Goal: Transaction & Acquisition: Purchase product/service

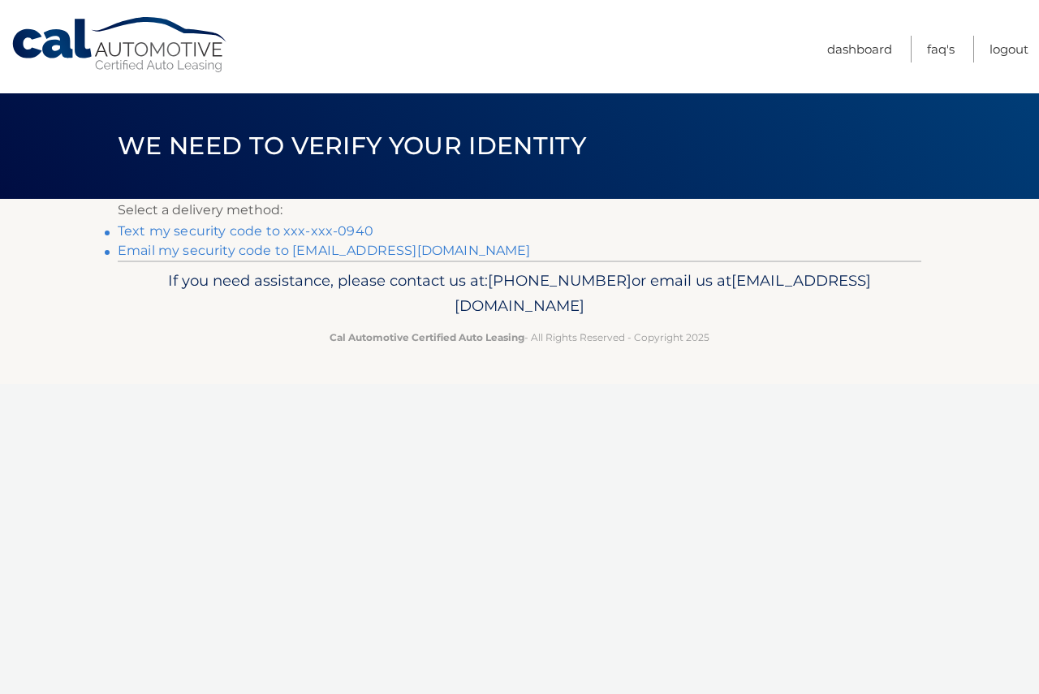
click at [362, 234] on link "Text my security code to xxx-xxx-0940" at bounding box center [246, 230] width 256 height 15
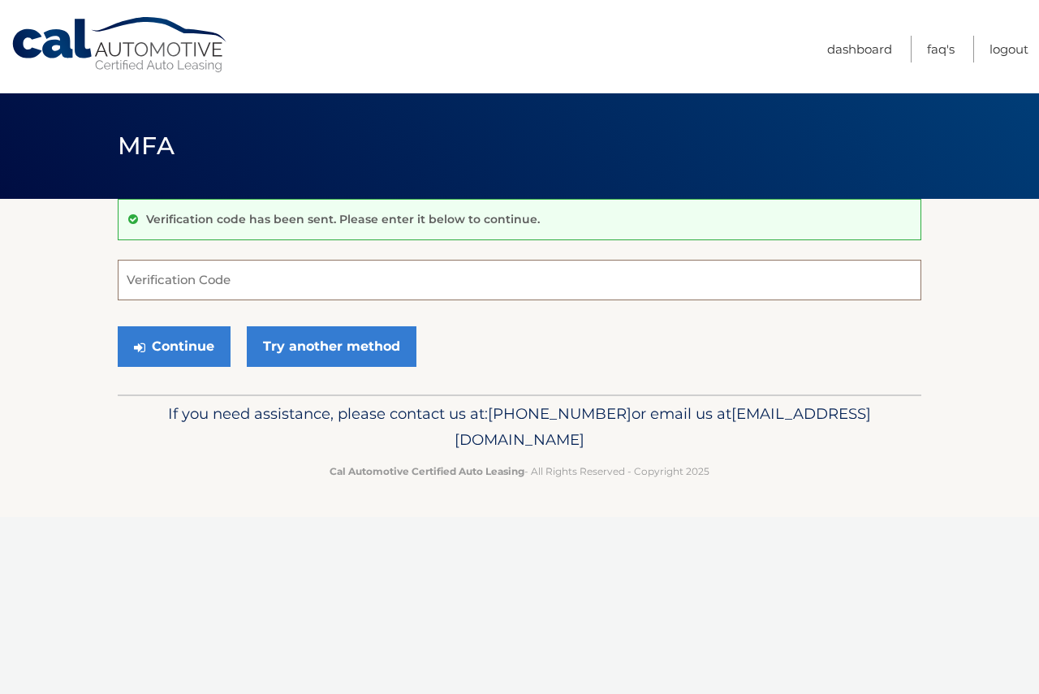
click at [267, 265] on input "Verification Code" at bounding box center [519, 280] width 803 height 41
type input "519075"
click at [202, 346] on button "Continue" at bounding box center [174, 346] width 113 height 41
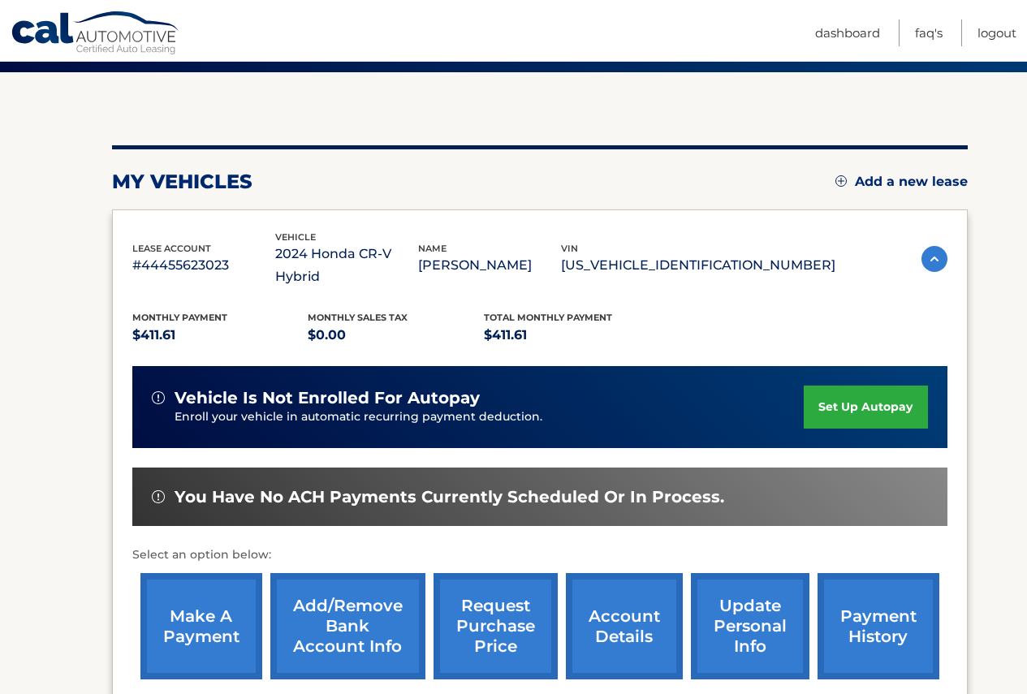
scroll to position [162, 0]
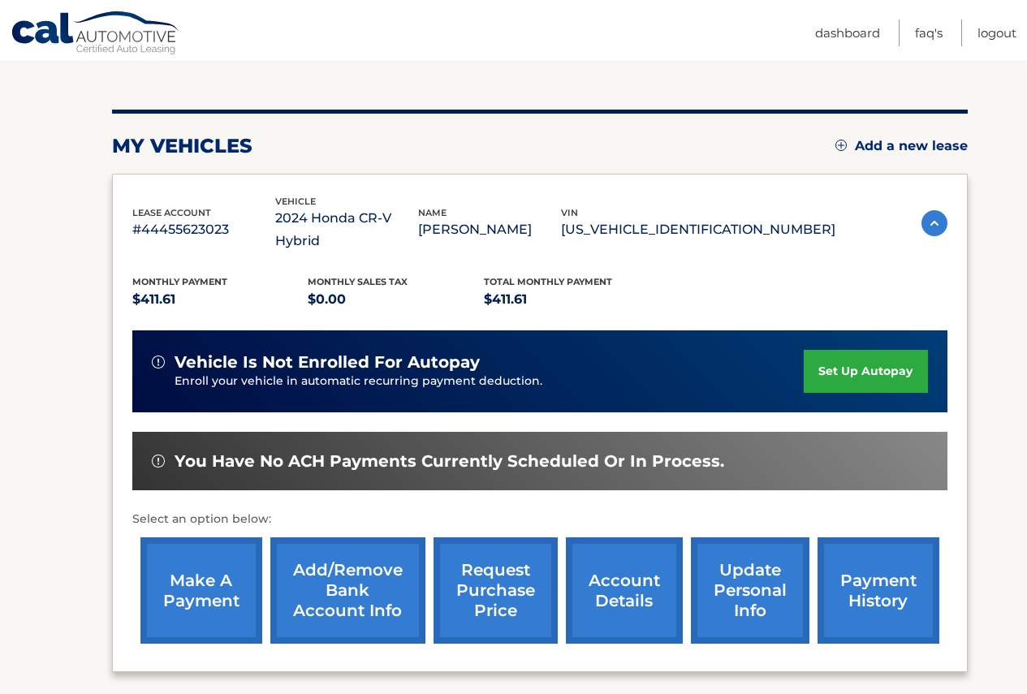
click at [193, 585] on link "make a payment" at bounding box center [201, 590] width 122 height 106
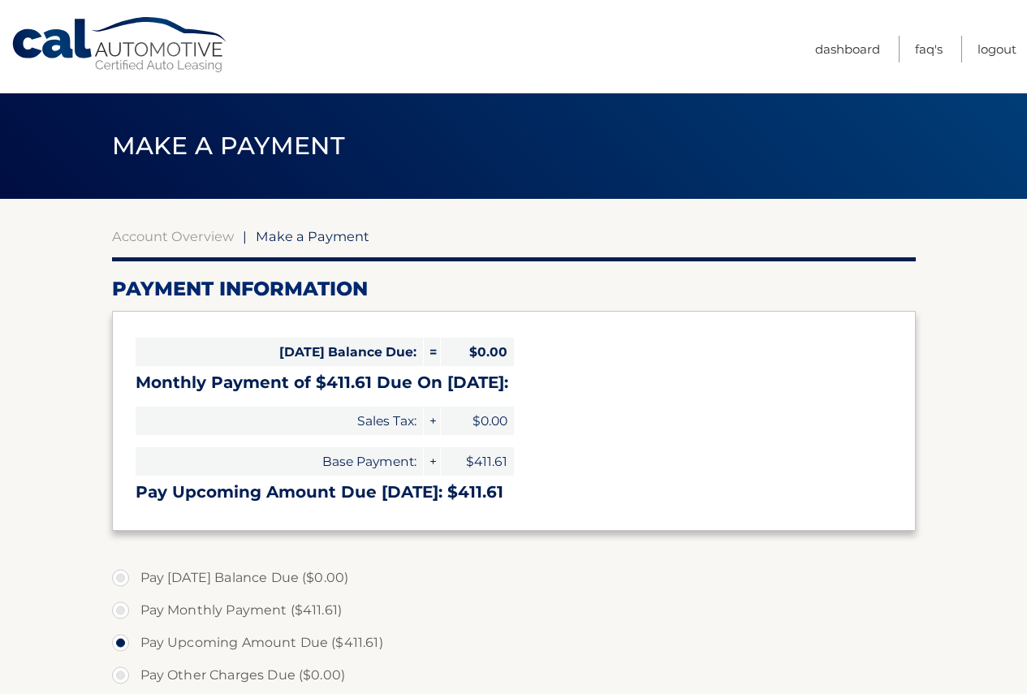
select select "NTQ4ZWZkNDgtYmE5YS00MjM5LWIxYWYtY2U3N2QzODNlZDQ0"
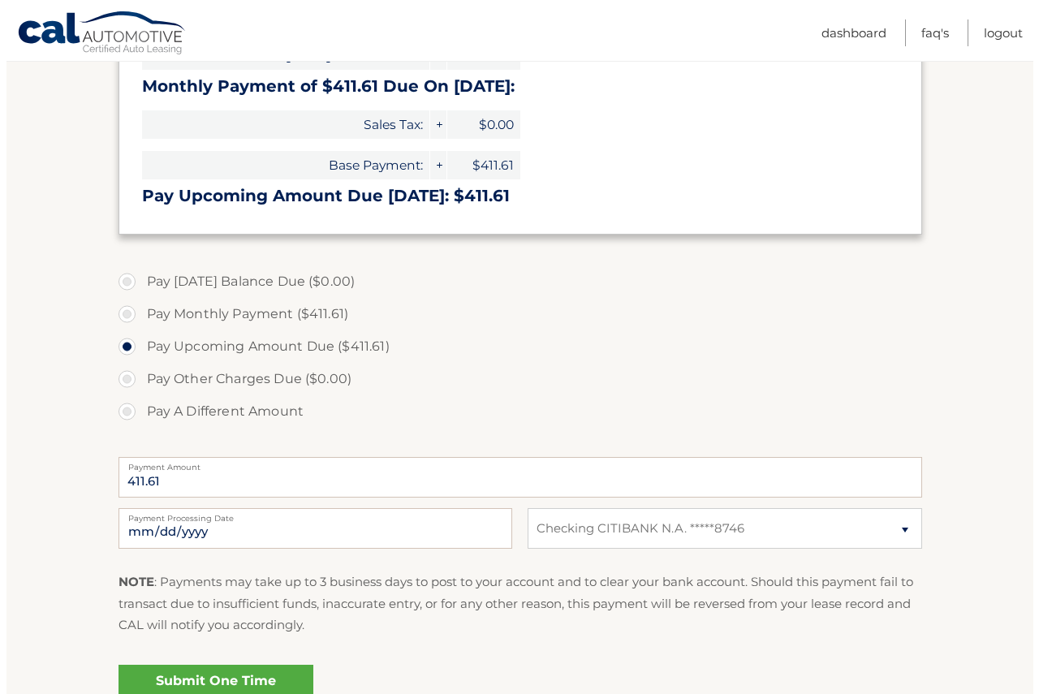
scroll to position [325, 0]
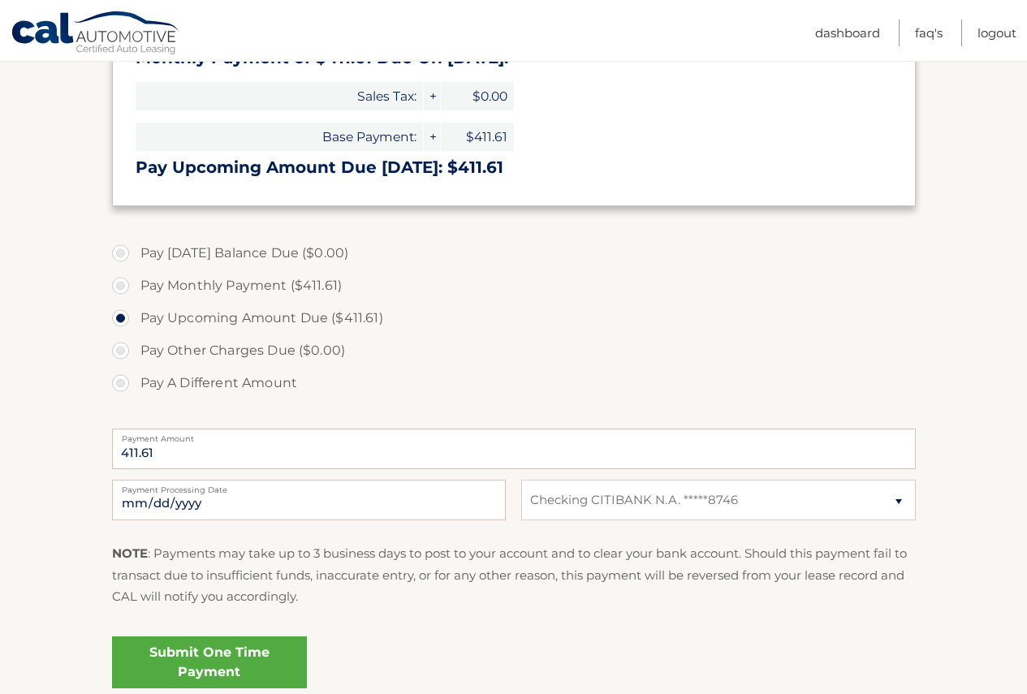
click at [246, 658] on link "Submit One Time Payment" at bounding box center [209, 662] width 195 height 52
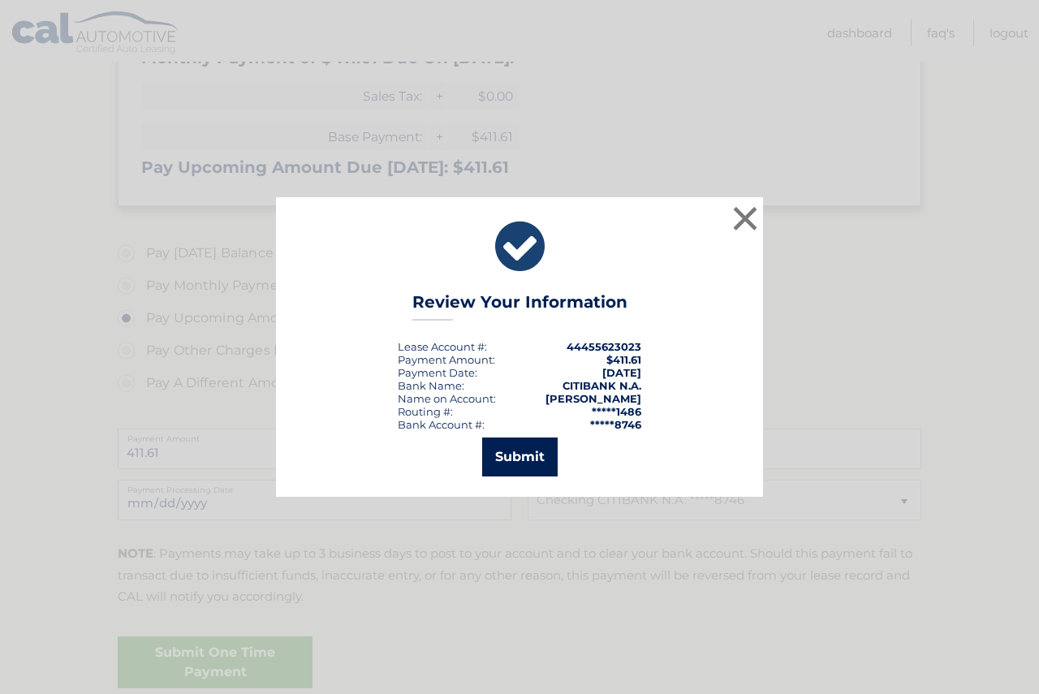
click at [516, 463] on button "Submit" at bounding box center [519, 456] width 75 height 39
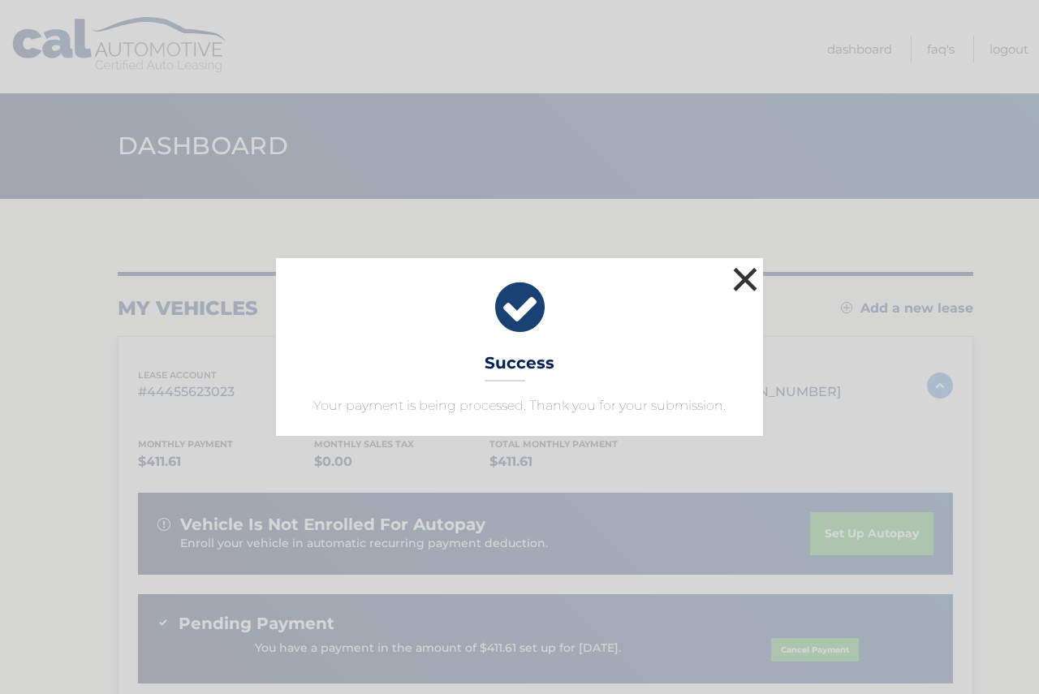
click at [736, 272] on button "×" at bounding box center [745, 279] width 32 height 32
